Goal: Transaction & Acquisition: Subscribe to service/newsletter

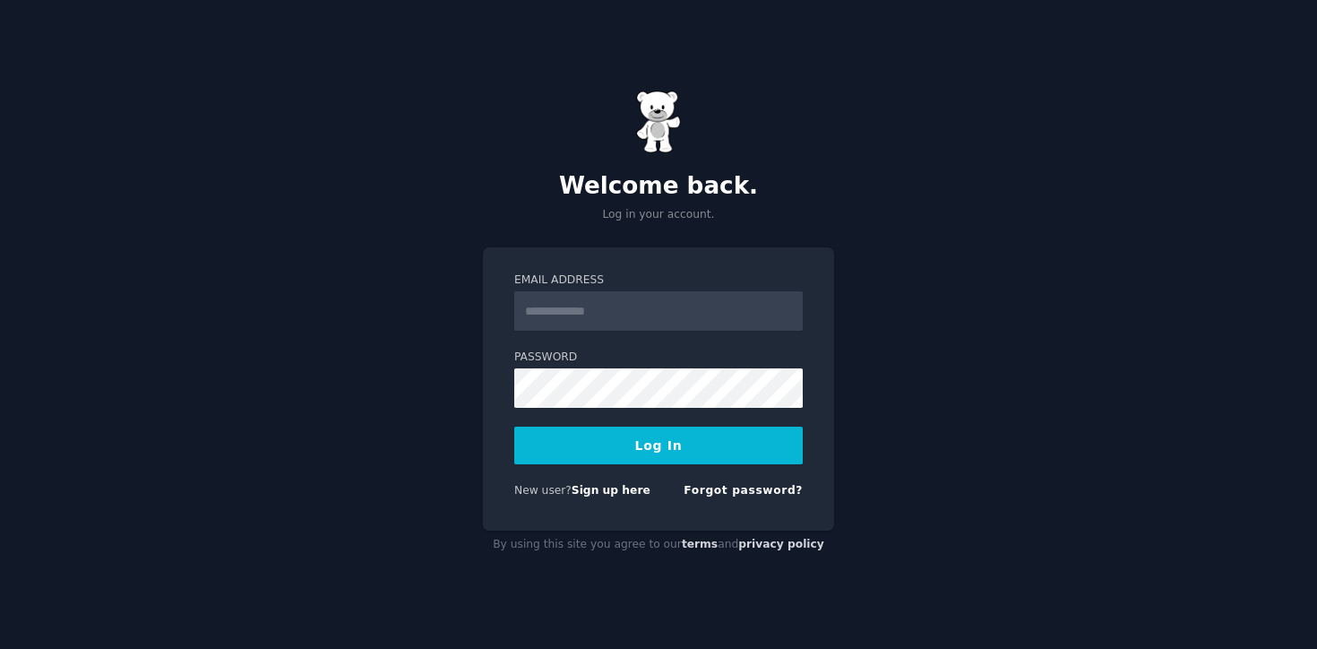
click at [564, 314] on input "Email Address" at bounding box center [658, 310] width 289 height 39
type input "**********"
click at [639, 443] on button "Log In" at bounding box center [658, 446] width 289 height 38
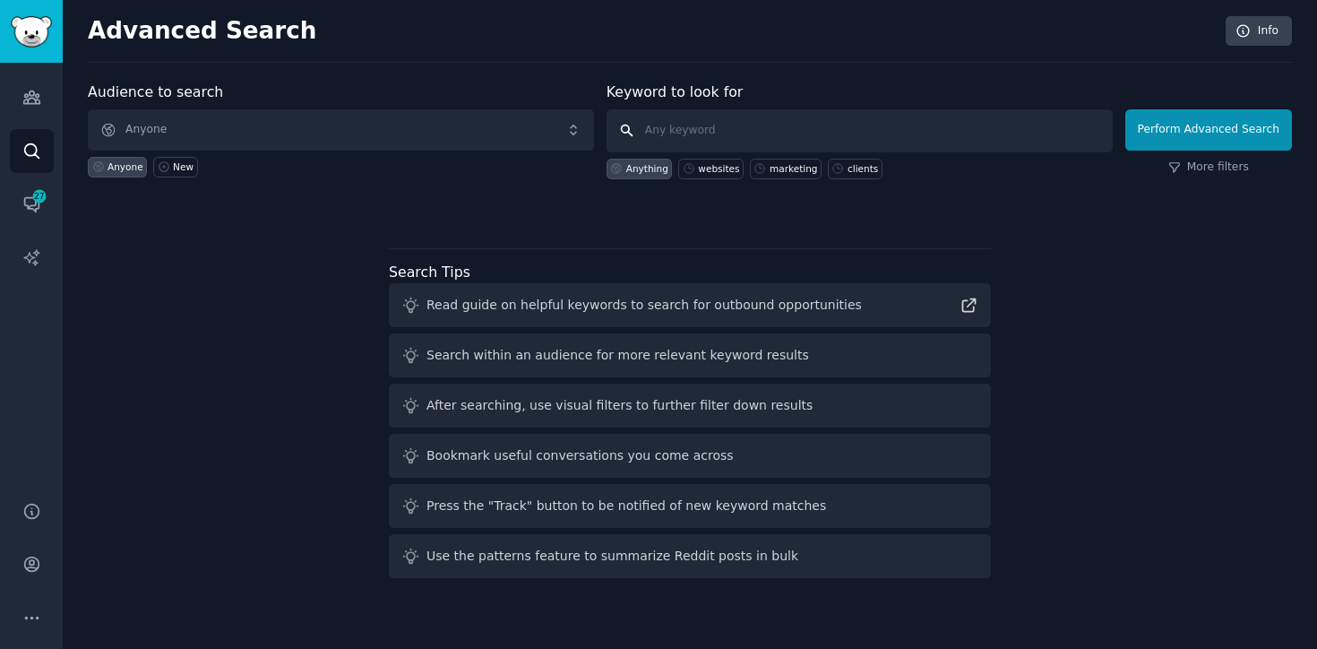
click at [662, 125] on input "text" at bounding box center [860, 130] width 506 height 43
type input "mindbody"
click button "Perform Advanced Search" at bounding box center [1208, 129] width 167 height 41
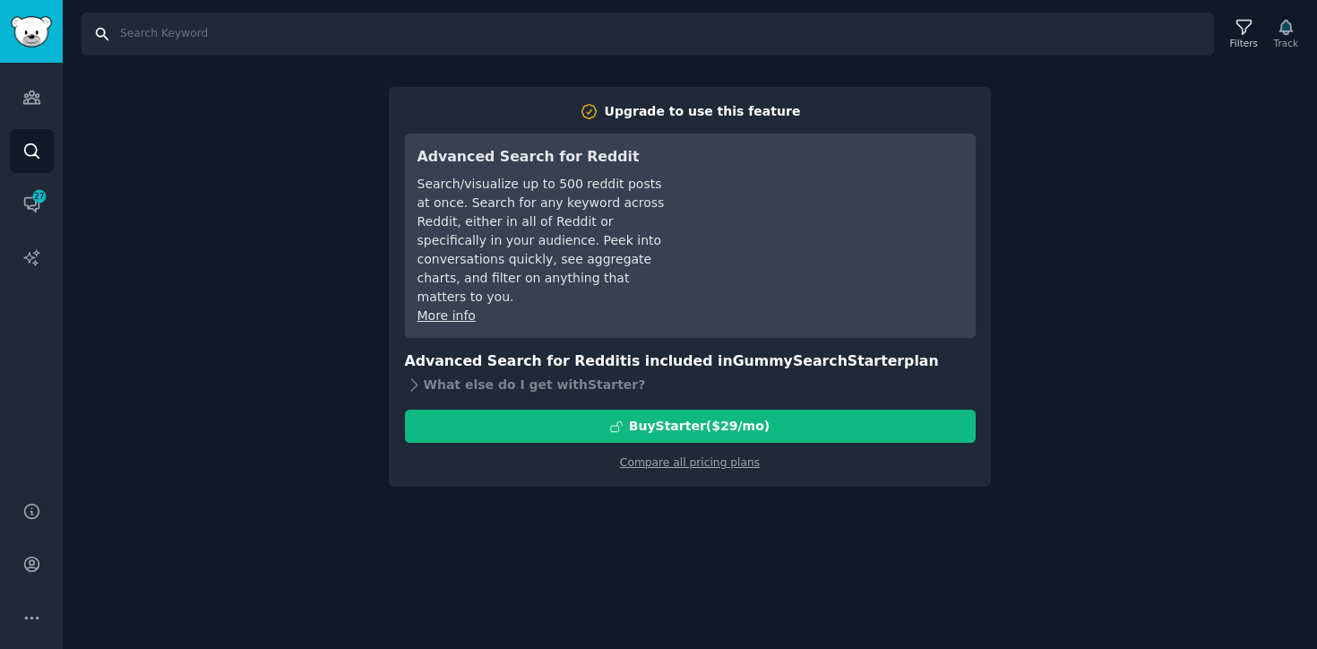
click at [237, 39] on input "Search" at bounding box center [648, 34] width 1133 height 43
type input "mindbody"
click at [471, 372] on div "What else do I get with Starter ?" at bounding box center [690, 384] width 571 height 25
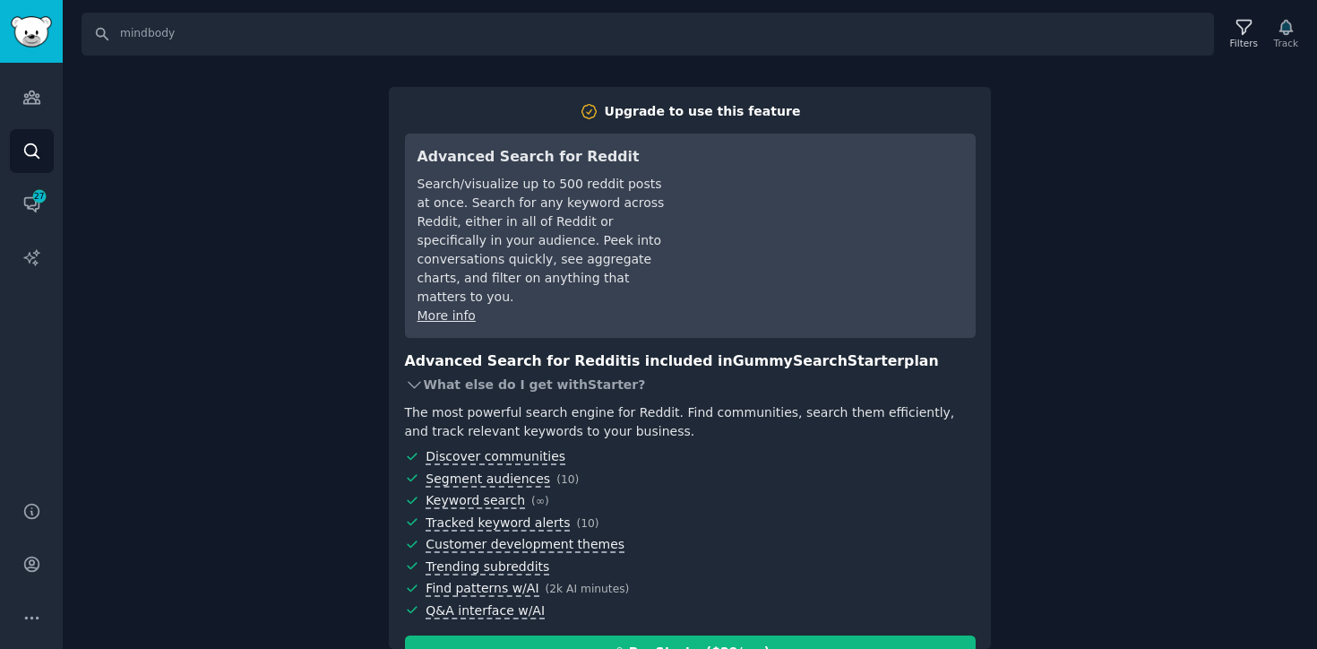
scroll to position [45, 0]
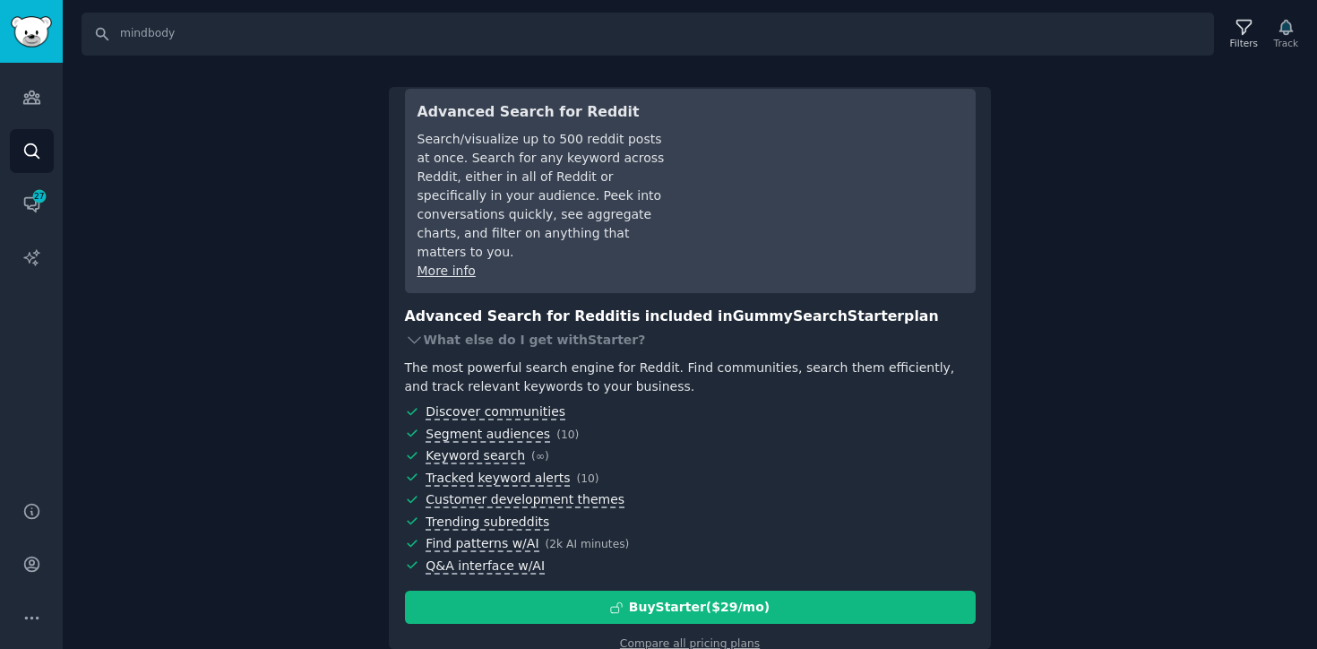
click at [666, 633] on div "Upgrade to use this feature Advanced Search for Reddit Search/visualize up to 5…" at bounding box center [690, 368] width 602 height 563
click at [666, 637] on link "Compare all pricing plans" at bounding box center [690, 643] width 140 height 13
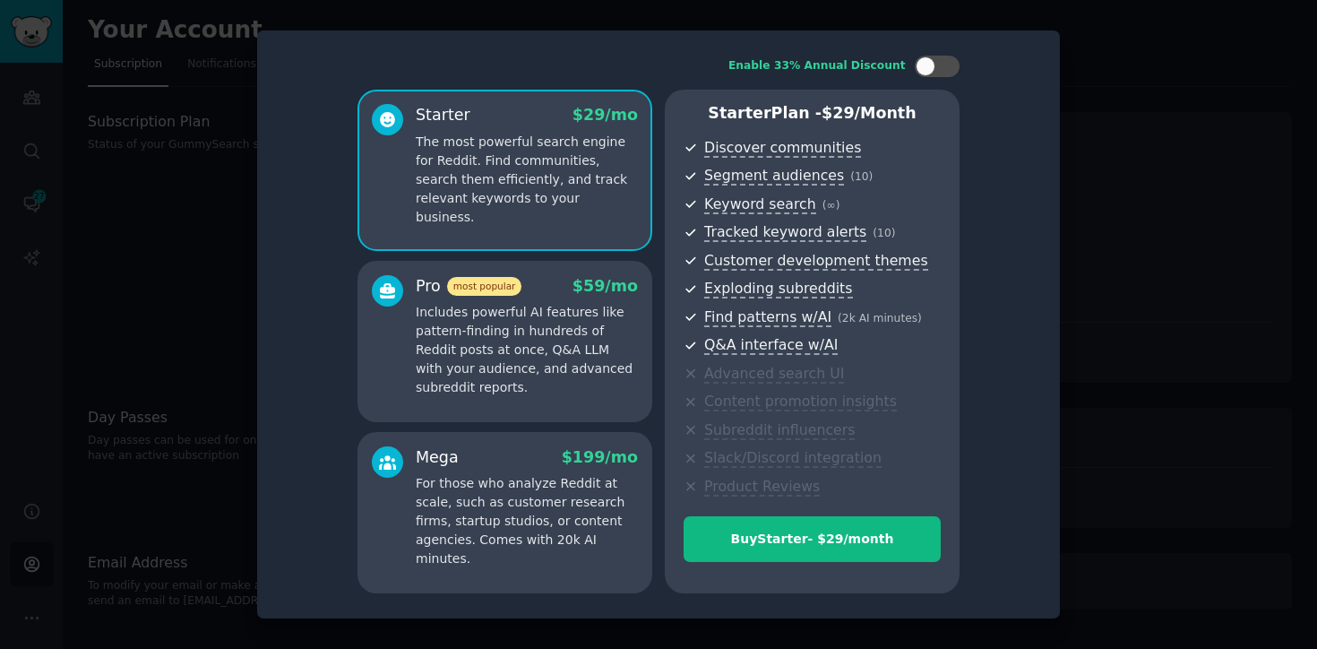
click at [1202, 343] on div at bounding box center [658, 324] width 1317 height 649
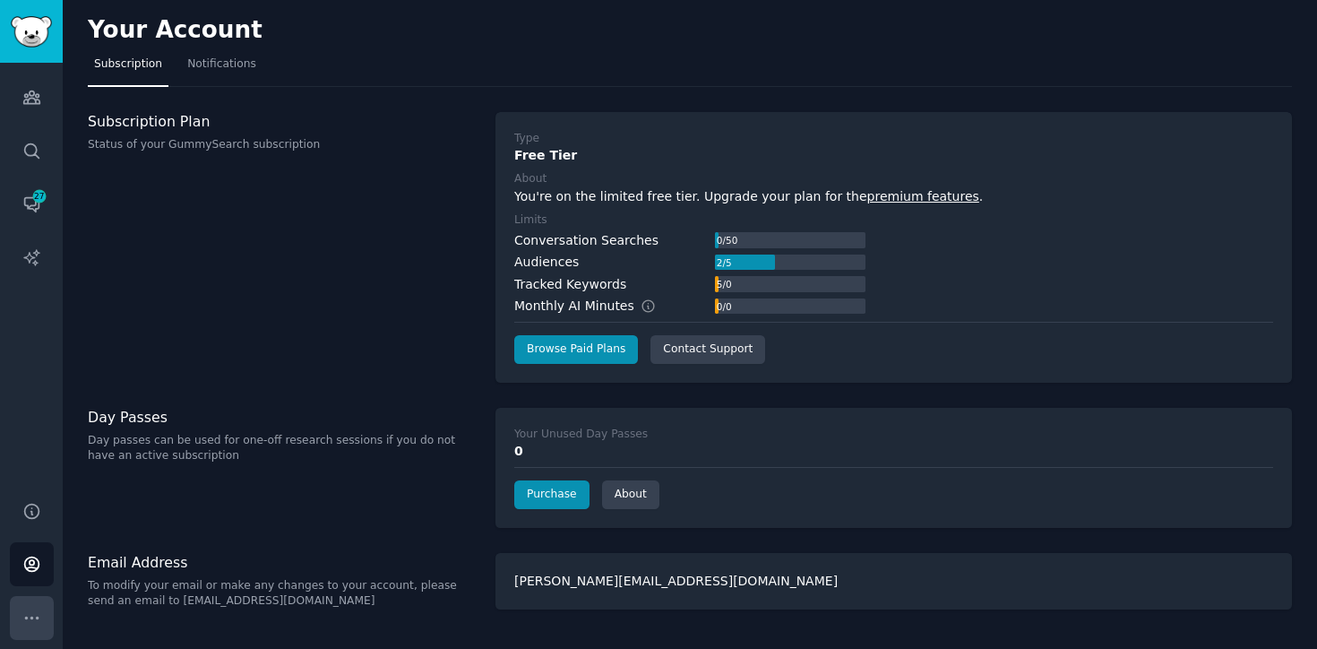
click at [35, 638] on button "More" at bounding box center [32, 618] width 44 height 44
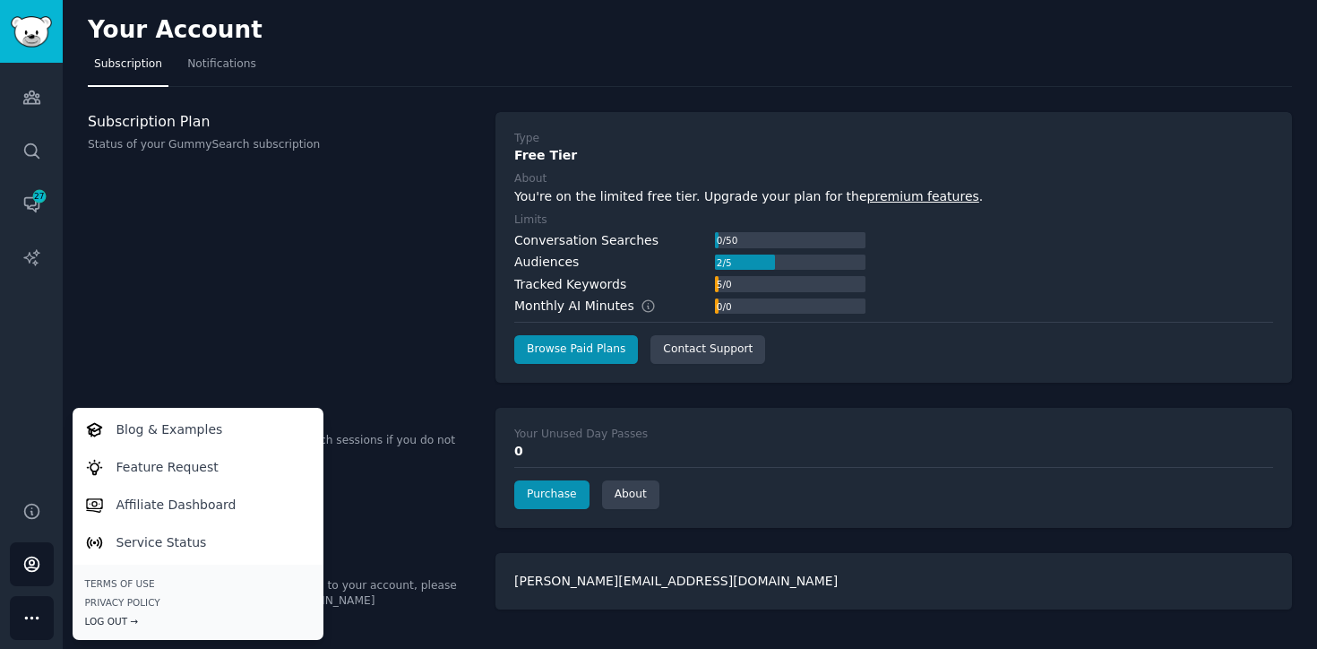
click at [115, 621] on div "Log Out →" at bounding box center [198, 621] width 226 height 13
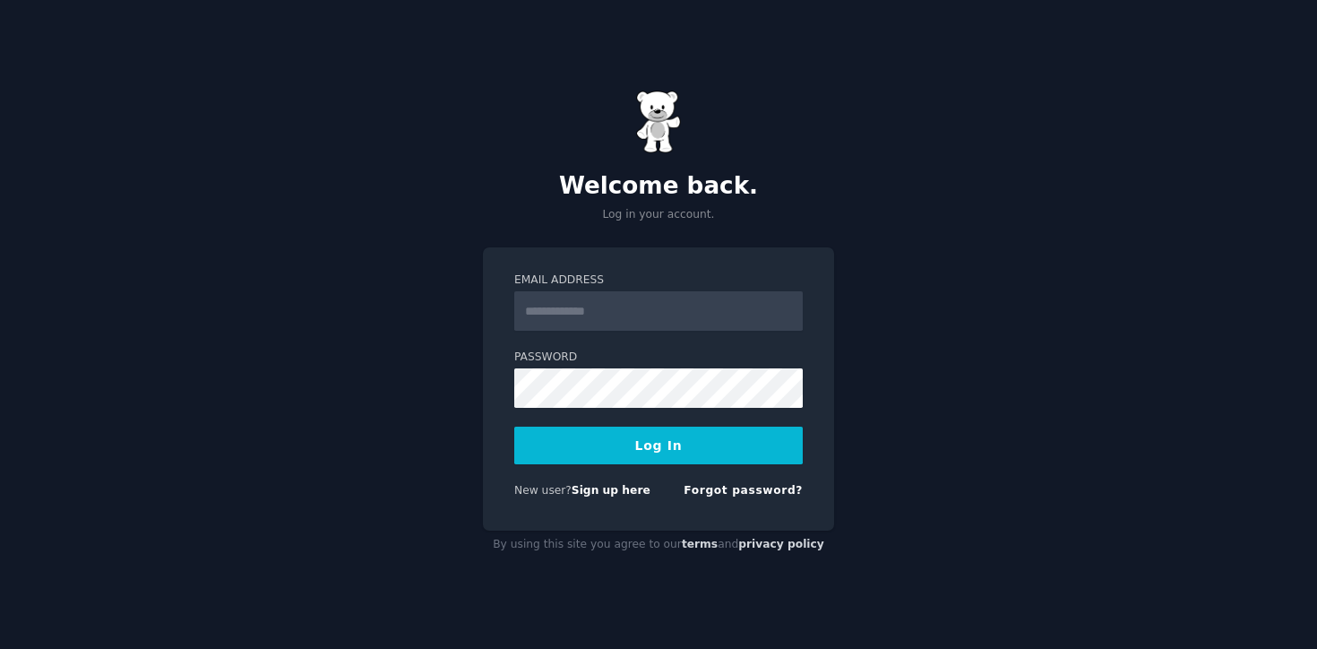
click at [557, 306] on input "Email Address" at bounding box center [658, 310] width 289 height 39
click at [420, 433] on div "Welcome back. Log in your account. Email Address Password Log In New user? Sign…" at bounding box center [658, 324] width 1317 height 649
click at [580, 476] on form "Email Address Password Log In New user? Sign up here Forgot password?" at bounding box center [658, 388] width 289 height 233
click at [580, 487] on link "Sign up here" at bounding box center [611, 490] width 79 height 13
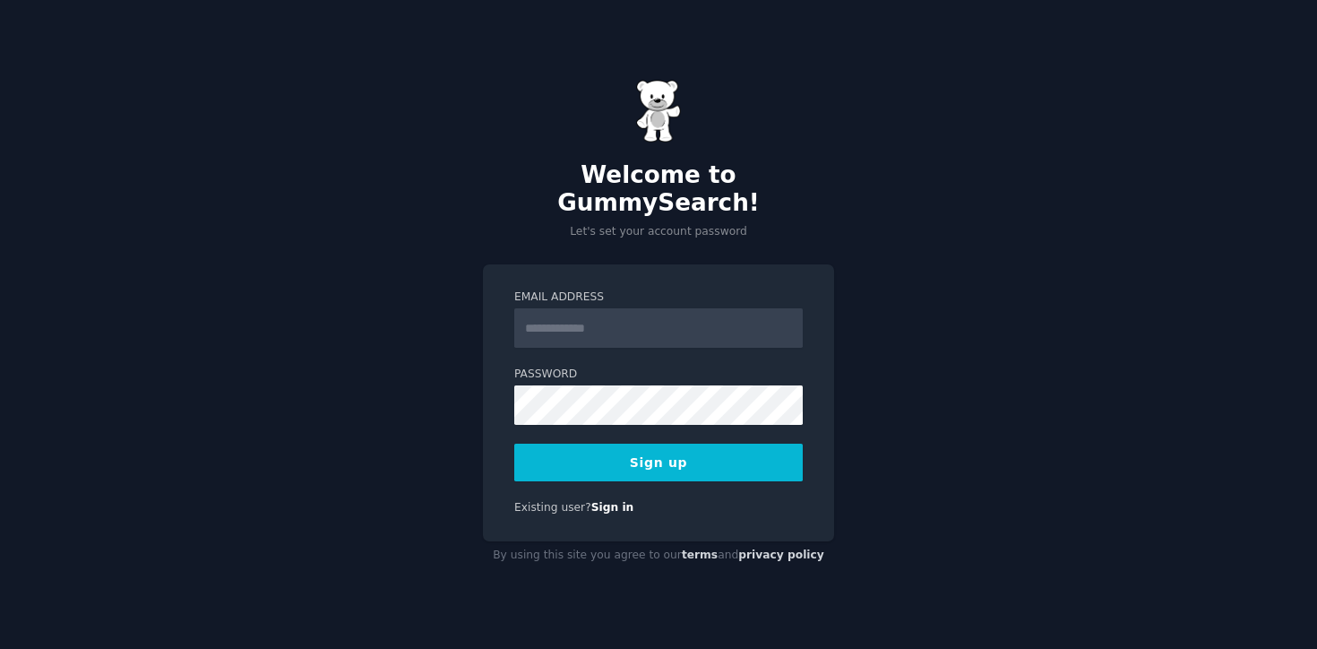
click at [579, 315] on input "Email Address" at bounding box center [658, 327] width 289 height 39
click at [605, 308] on input "**********" at bounding box center [658, 327] width 289 height 39
type input "**********"
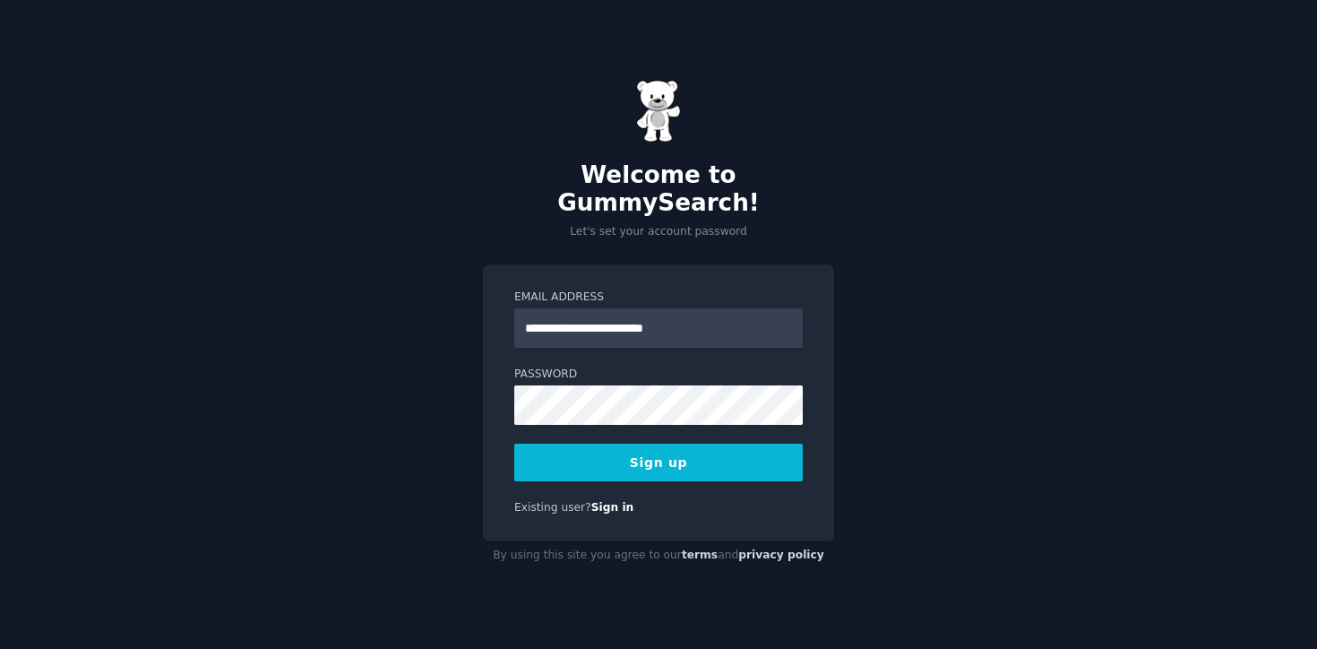
click at [629, 453] on button "Sign up" at bounding box center [658, 463] width 289 height 38
